Goal: Information Seeking & Learning: Learn about a topic

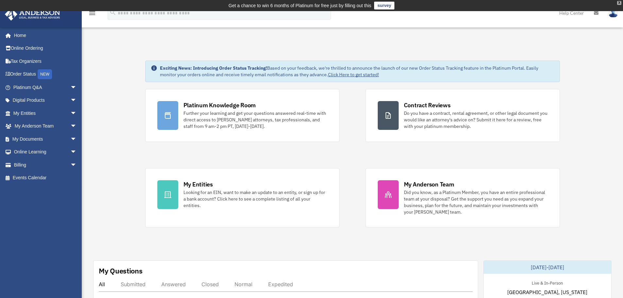
click at [619, 1] on div "X" at bounding box center [619, 3] width 4 height 4
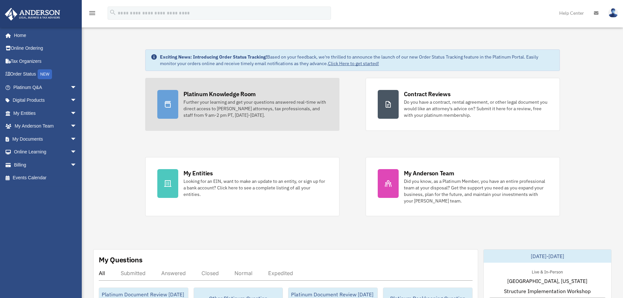
click at [232, 112] on div "Further your learning and get your questions answered real-time with direct acc…" at bounding box center [256, 109] width 144 height 20
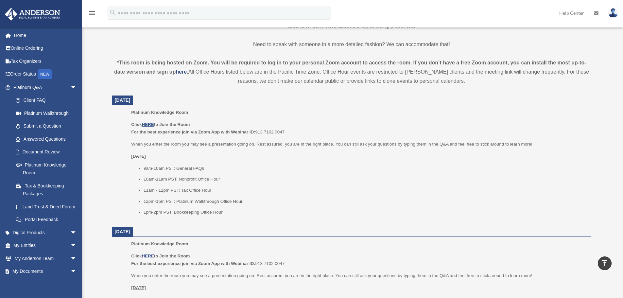
scroll to position [196, 0]
click at [149, 121] on u "HERE" at bounding box center [148, 123] width 12 height 5
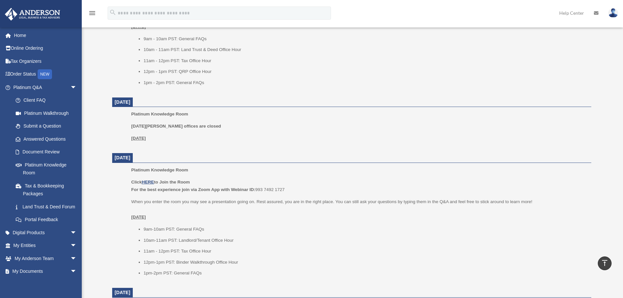
scroll to position [458, 0]
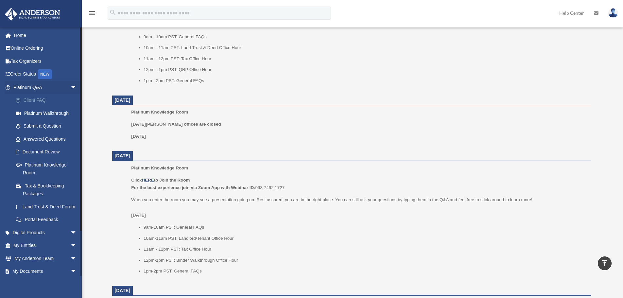
click at [40, 101] on link "Client FAQ" at bounding box center [48, 100] width 78 height 13
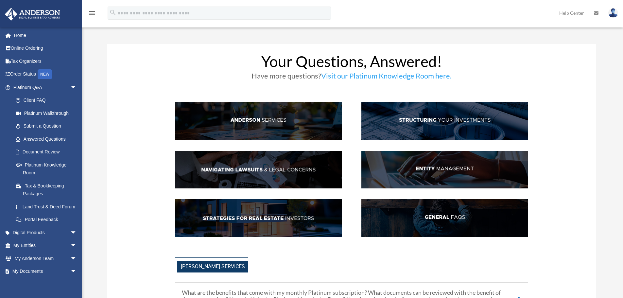
click at [282, 130] on img at bounding box center [258, 121] width 167 height 38
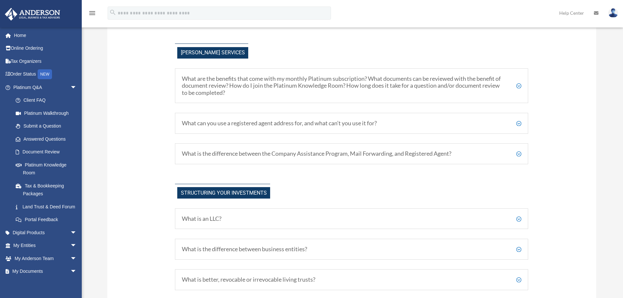
scroll to position [218, 0]
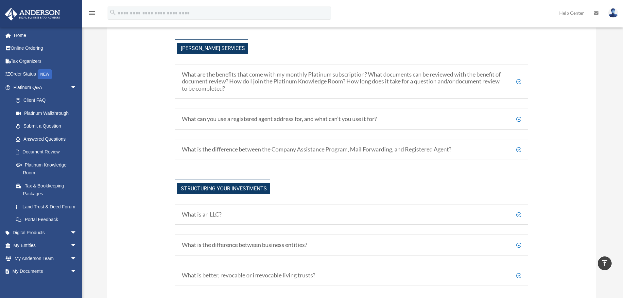
click at [472, 69] on div "What are the benefits that come with my monthly Platinum subscription? What doc…" at bounding box center [351, 81] width 353 height 35
click at [475, 86] on h5 "What are the benefits that come with my monthly Platinum subscription? What doc…" at bounding box center [352, 81] width 340 height 21
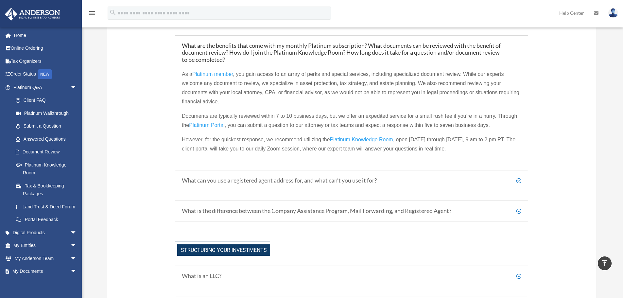
scroll to position [251, 0]
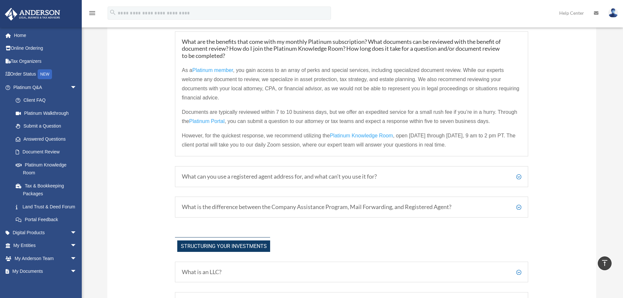
click at [278, 179] on h5 "What can you use a registered agent address for, and what can’t you use it for?" at bounding box center [352, 176] width 340 height 7
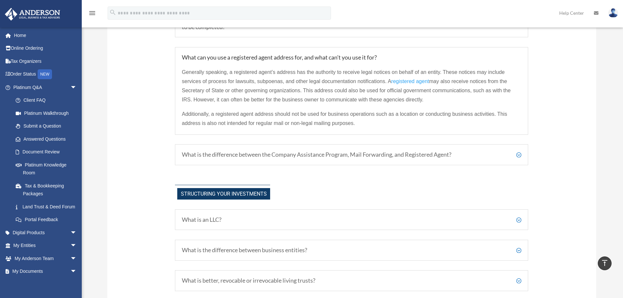
scroll to position [284, 0]
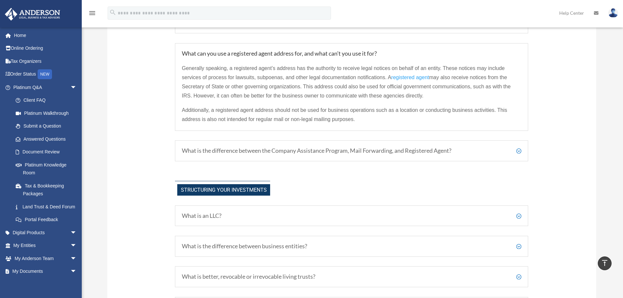
click at [339, 158] on div "What is the difference between the Company Assistance Program, Mail Forwarding,…" at bounding box center [351, 150] width 353 height 21
click at [514, 149] on h5 "What is the difference between the Company Assistance Program, Mail Forwarding,…" at bounding box center [352, 150] width 340 height 7
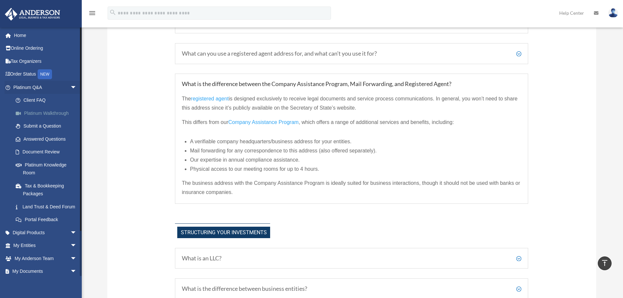
click at [49, 111] on link "Platinum Walkthrough" at bounding box center [48, 113] width 78 height 13
click at [51, 116] on link "Platinum Walkthrough" at bounding box center [48, 113] width 78 height 13
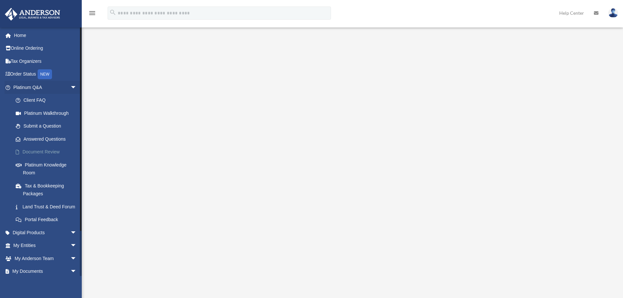
click at [50, 147] on link "Document Review" at bounding box center [48, 152] width 78 height 13
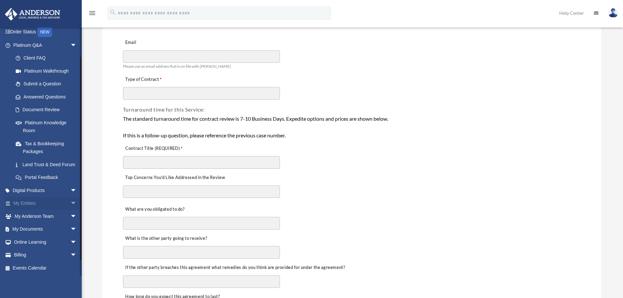
scroll to position [50, 0]
click at [70, 207] on span "arrow_drop_down" at bounding box center [76, 203] width 13 height 13
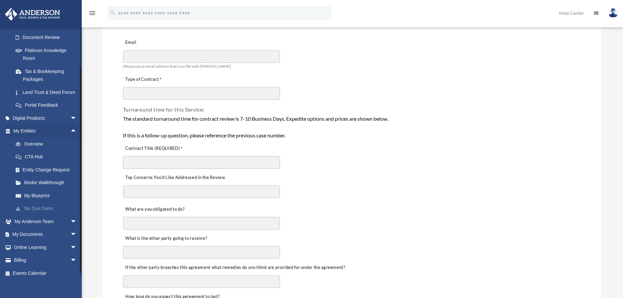
scroll to position [115, 0]
click at [46, 188] on link "Binder Walkthrough" at bounding box center [48, 181] width 78 height 13
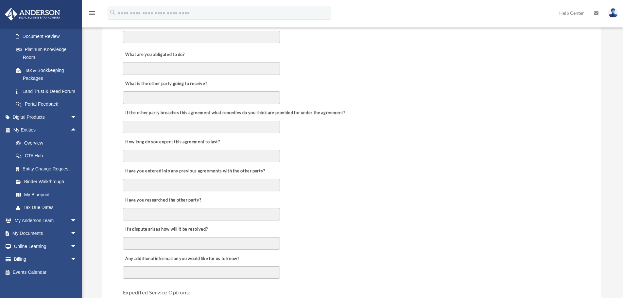
scroll to position [229, 0]
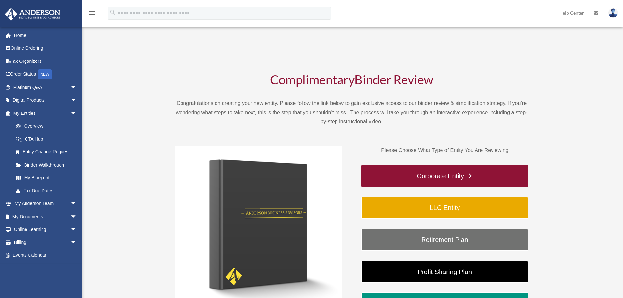
click at [467, 184] on link "Corporate Entity" at bounding box center [445, 176] width 167 height 22
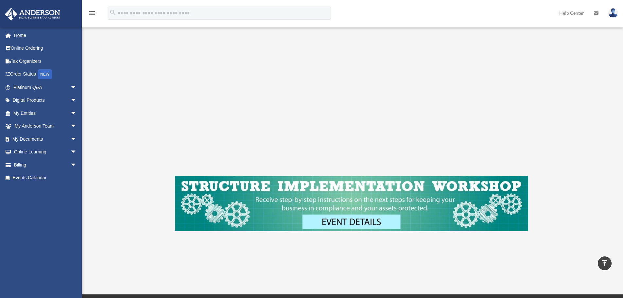
scroll to position [131, 0]
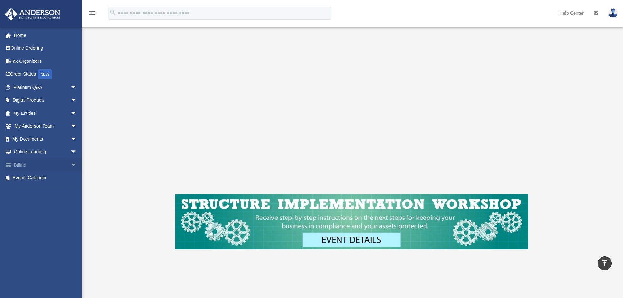
click at [70, 165] on span "arrow_drop_down" at bounding box center [76, 164] width 13 height 13
click at [70, 127] on span "arrow_drop_down" at bounding box center [76, 126] width 13 height 13
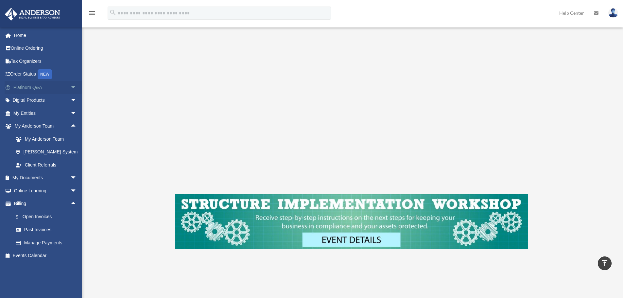
click at [70, 87] on span "arrow_drop_down" at bounding box center [76, 87] width 13 height 13
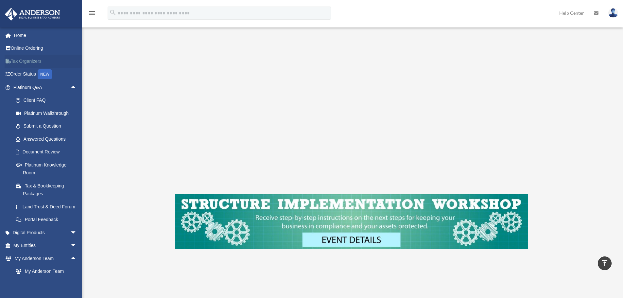
click at [32, 61] on link "Tax Organizers" at bounding box center [46, 61] width 82 height 13
click at [62, 85] on link "Platinum Q&A arrow_drop_up" at bounding box center [46, 87] width 82 height 13
click at [70, 88] on span "arrow_drop_up" at bounding box center [76, 87] width 13 height 13
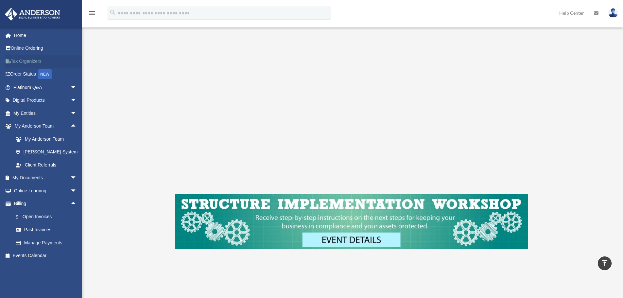
click at [34, 61] on link "Tax Organizers" at bounding box center [46, 61] width 82 height 13
